Goal: Information Seeking & Learning: Learn about a topic

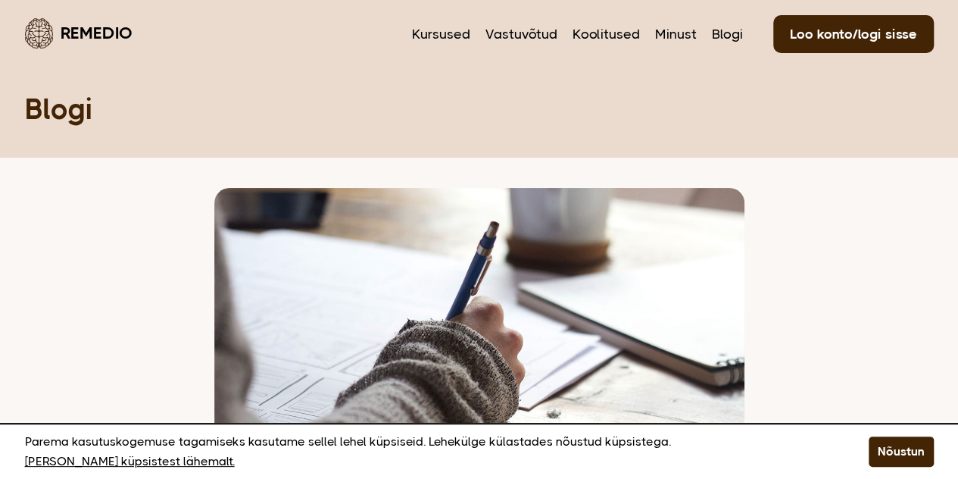
click at [885, 448] on button "Nõustun" at bounding box center [901, 451] width 65 height 30
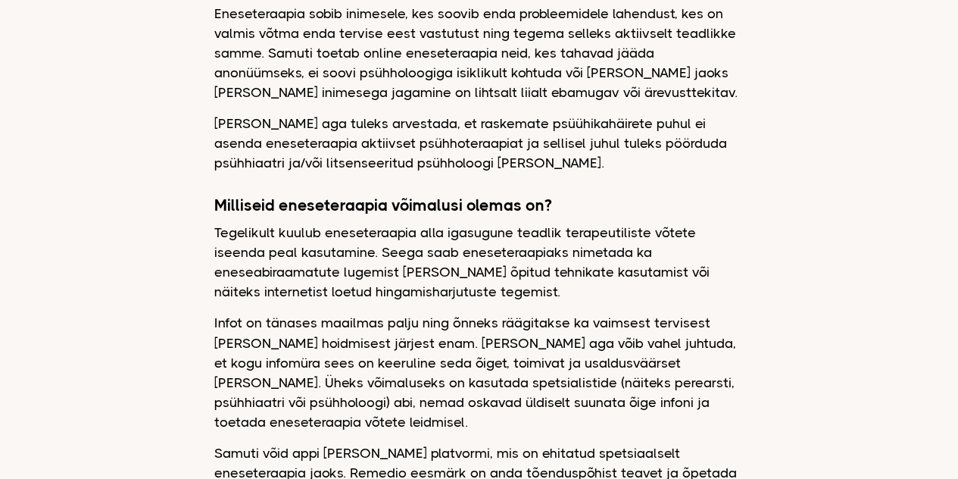
scroll to position [1104, 0]
click at [592, 329] on p "Infot on tänases maailmas palju ning õnneks räägitakse ka vaimsest tervisest ja…" at bounding box center [479, 371] width 530 height 118
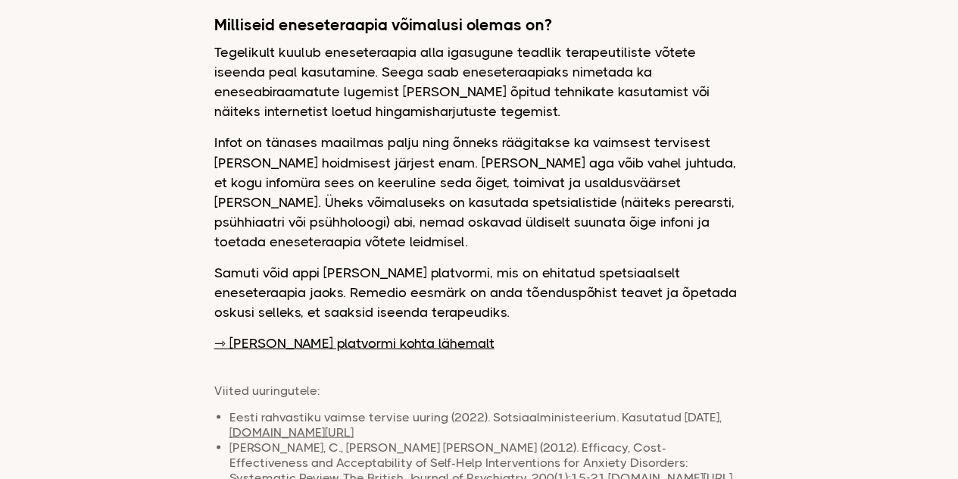
scroll to position [1284, 0]
click at [383, 332] on link "⇾ Loe Remedio platvormi kohta lähemalt" at bounding box center [354, 342] width 280 height 20
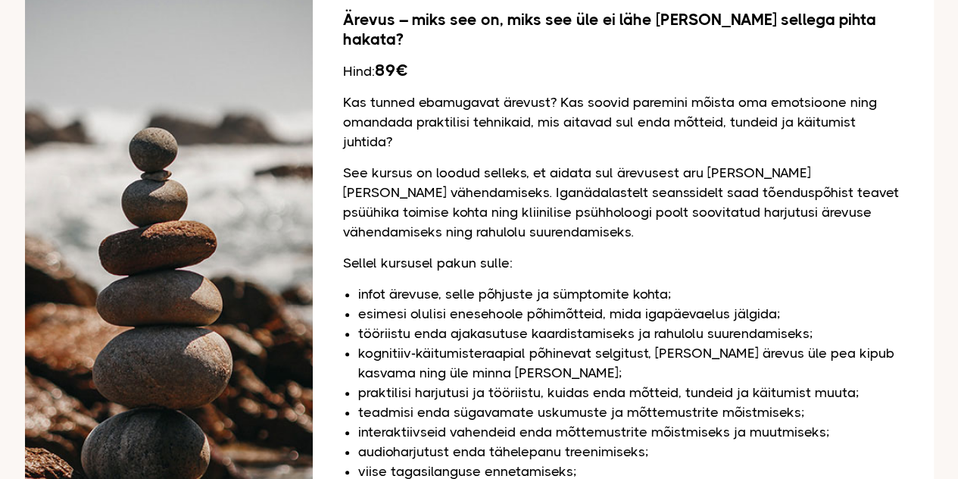
scroll to position [217, 0]
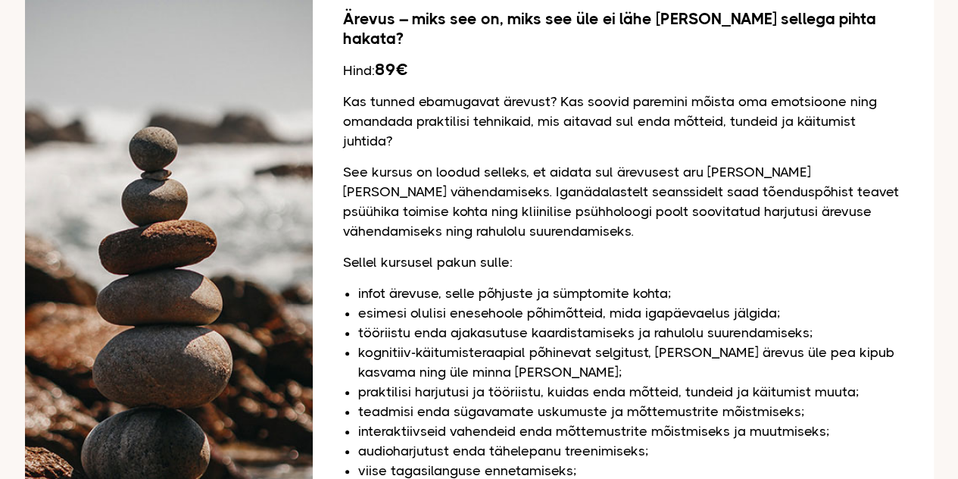
click at [544, 354] on li "kognitiiv-käitumisteraapial põhinevat selgitust, [PERSON_NAME] ärevus üle pea k…" at bounding box center [631, 361] width 546 height 39
click at [880, 303] on li "esimesi olulisi enesehoole põhimõtteid, mida igapäevaelus jälgida;" at bounding box center [631, 313] width 546 height 20
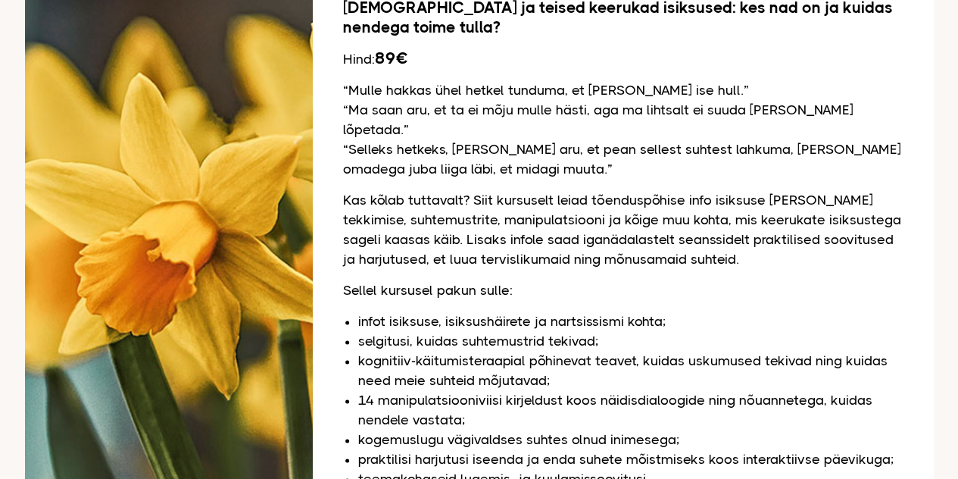
scroll to position [938, 0]
